Goal: Task Accomplishment & Management: Manage account settings

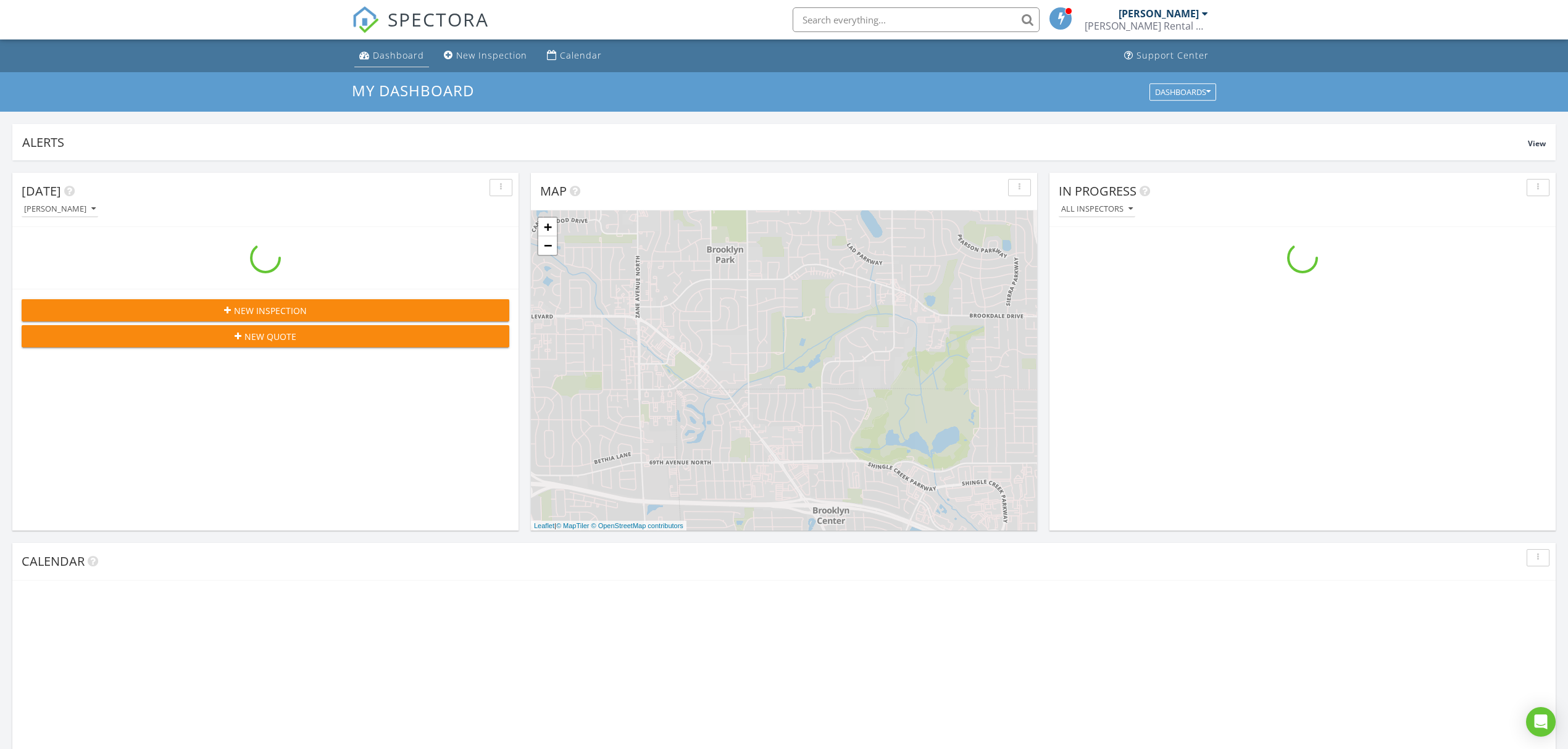
click at [399, 55] on div "Dashboard" at bounding box center [398, 55] width 51 height 12
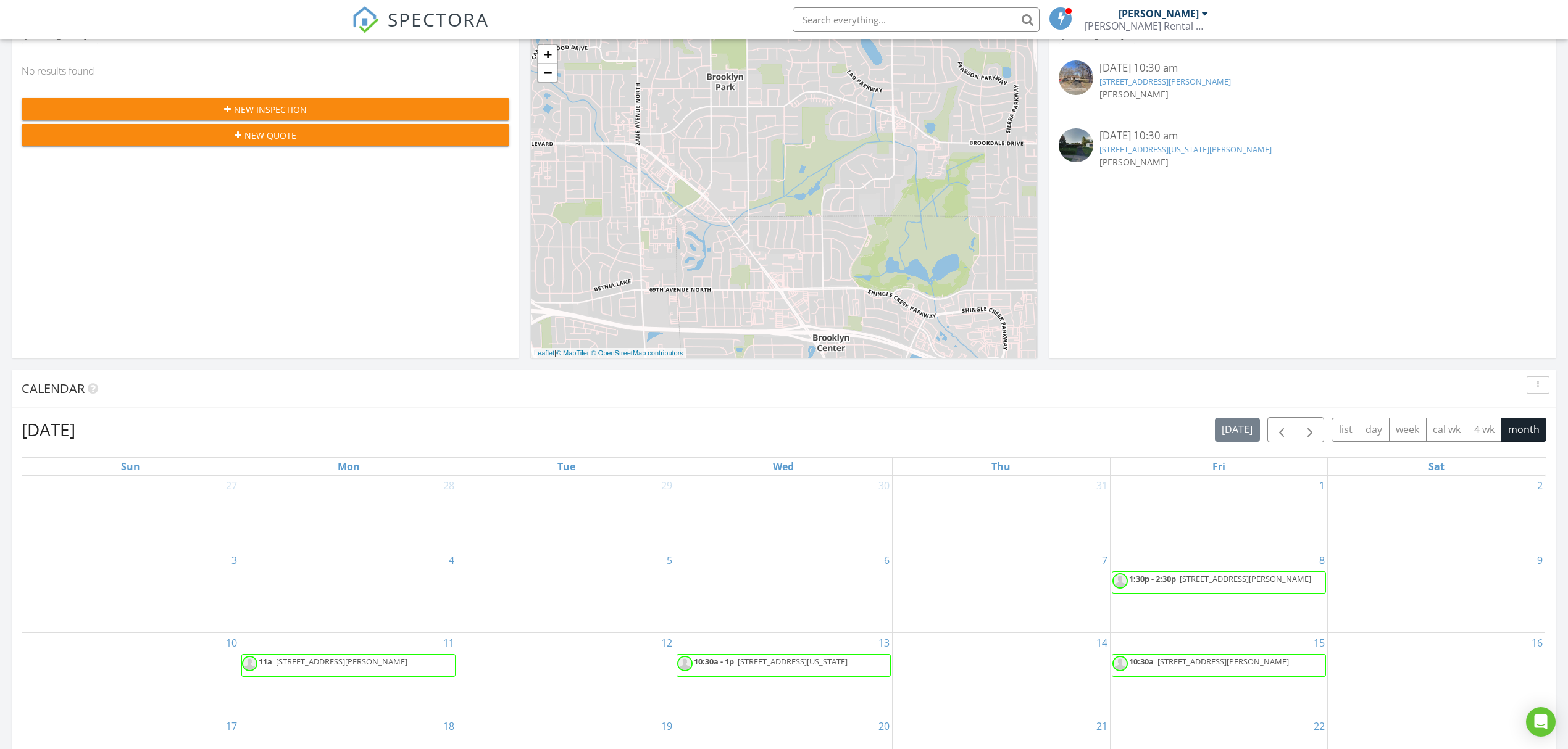
scroll to position [411, 0]
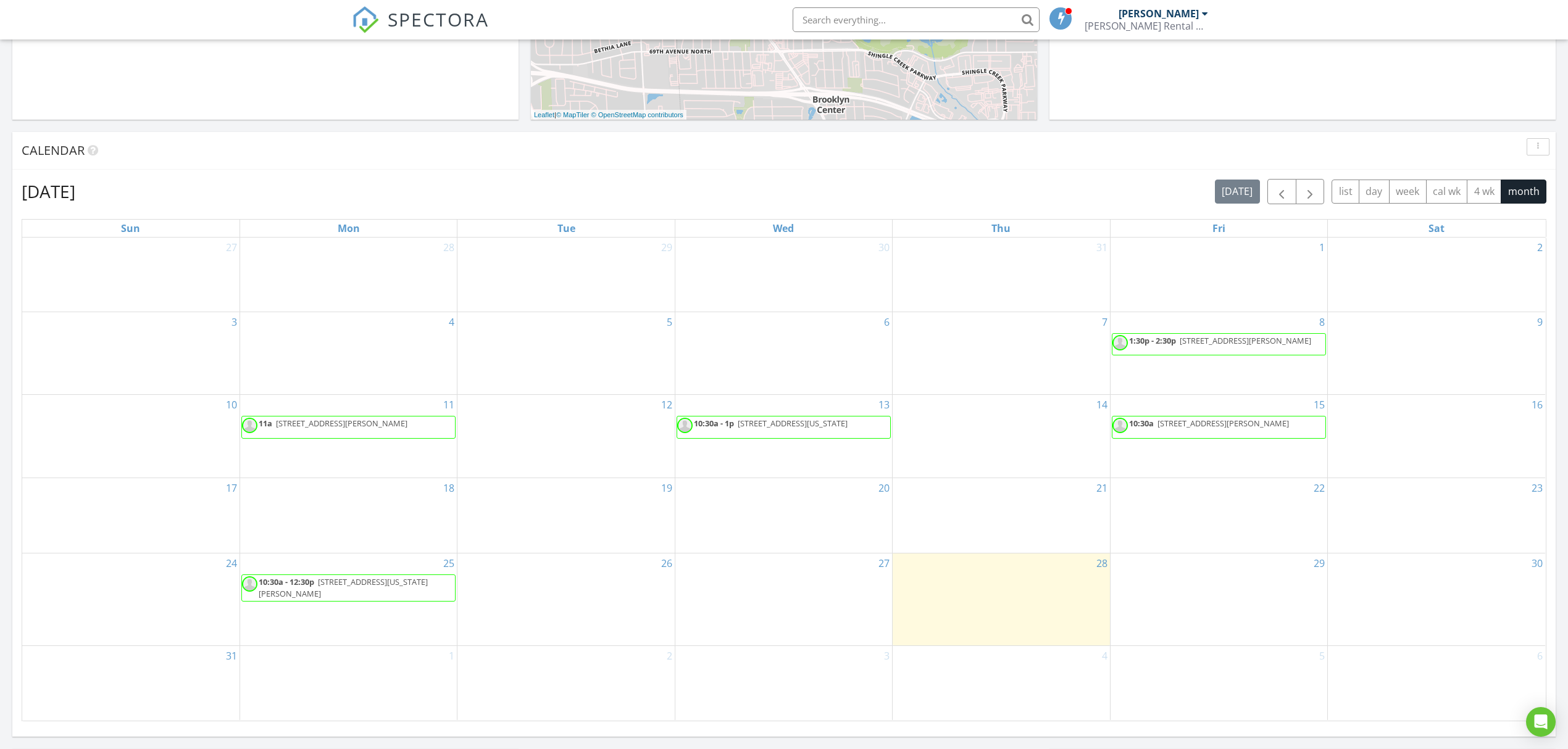
click at [385, 423] on span "1240 Norton Ave NE, Fridley 55432" at bounding box center [341, 423] width 131 height 11
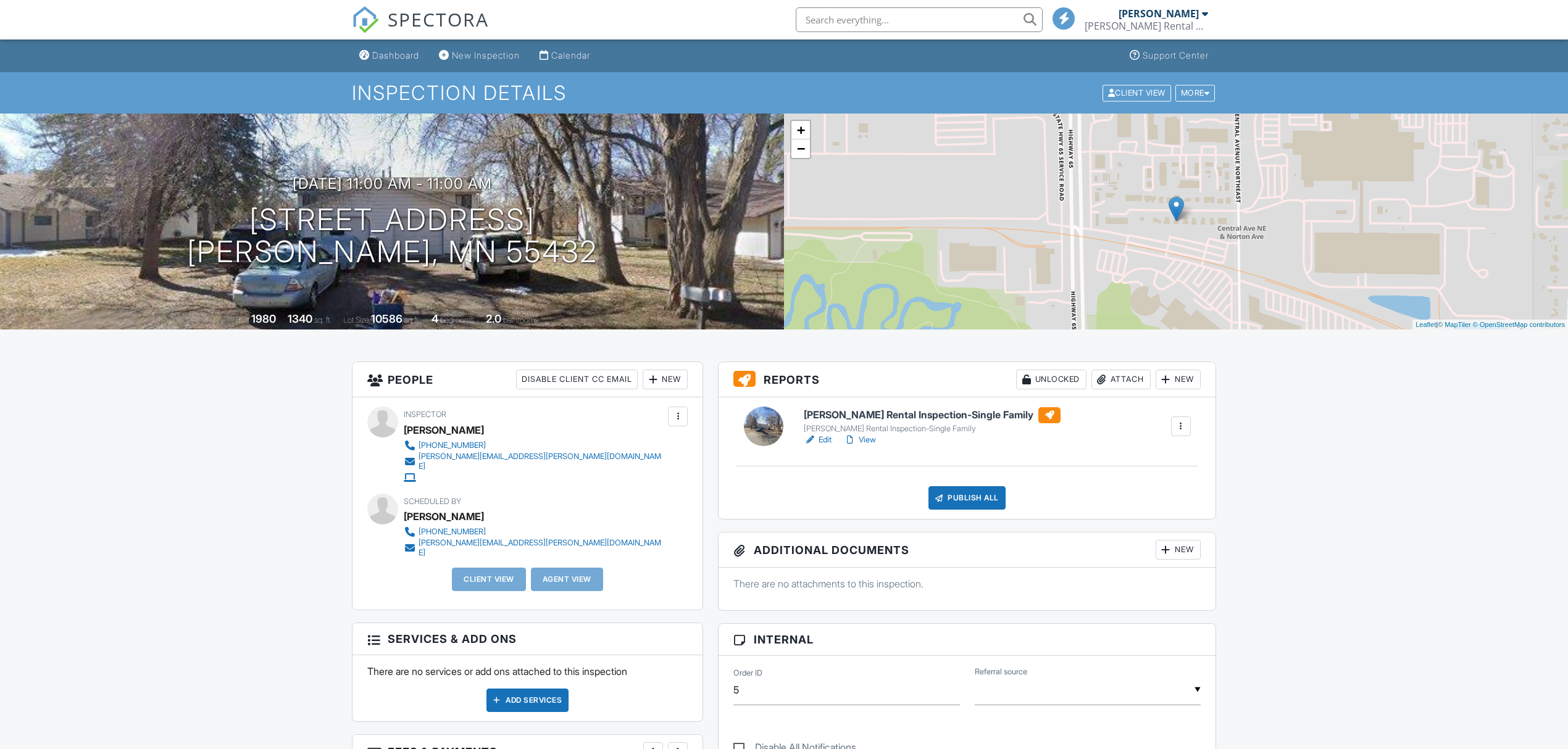
click at [825, 444] on link "Edit" at bounding box center [817, 440] width 28 height 12
